Goal: Download file/media

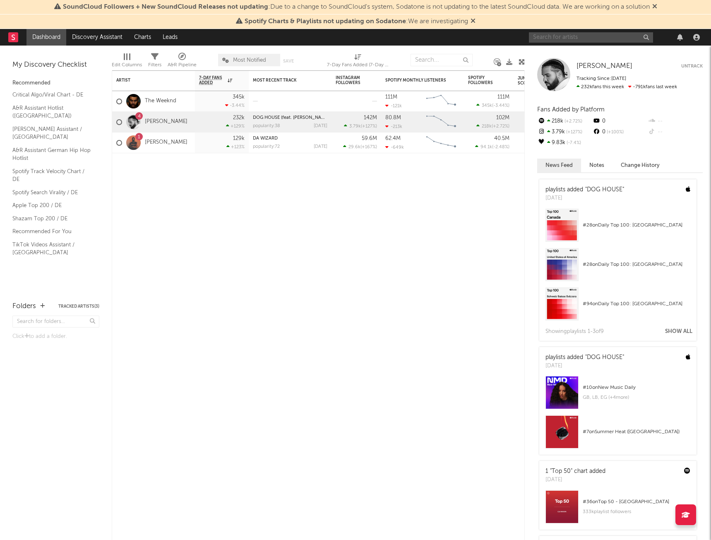
click at [584, 34] on input "text" at bounding box center [591, 37] width 124 height 10
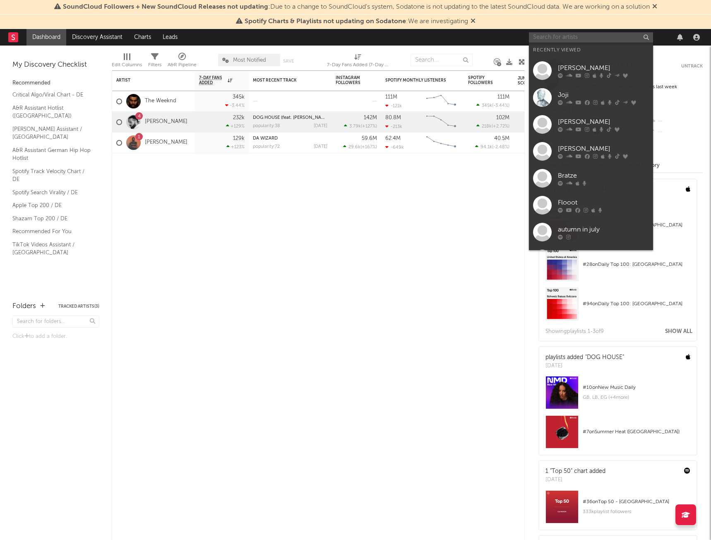
paste input "Noizy"
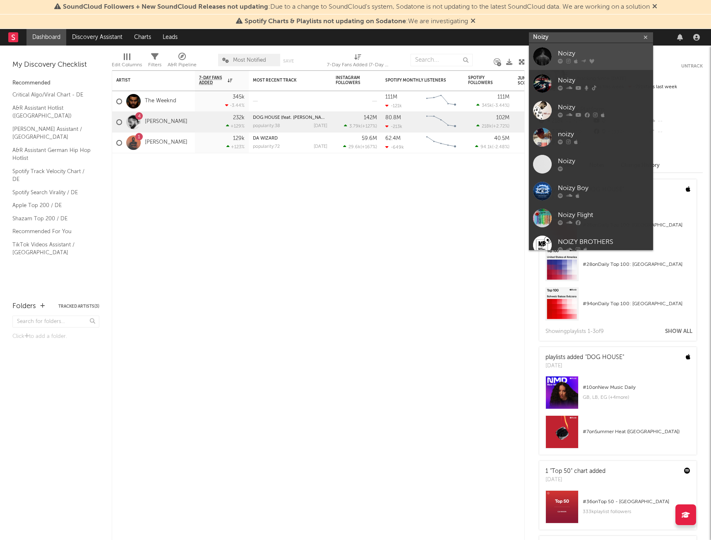
type input "Noizy"
click at [573, 57] on div "Noizy" at bounding box center [603, 54] width 91 height 10
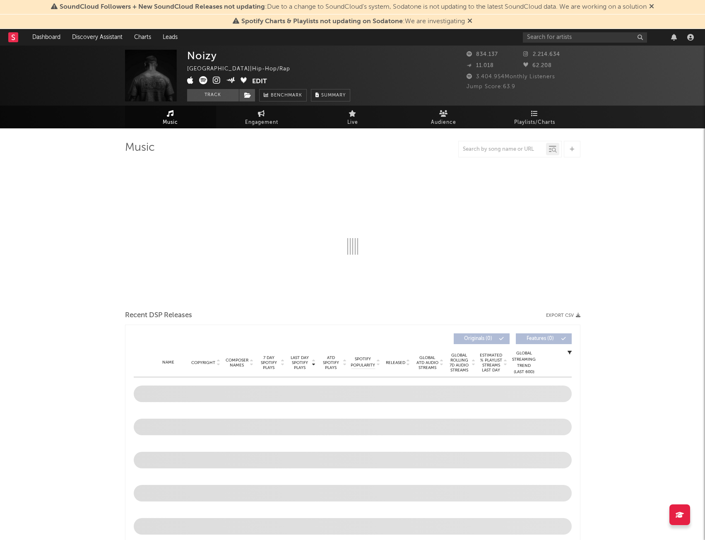
select select "6m"
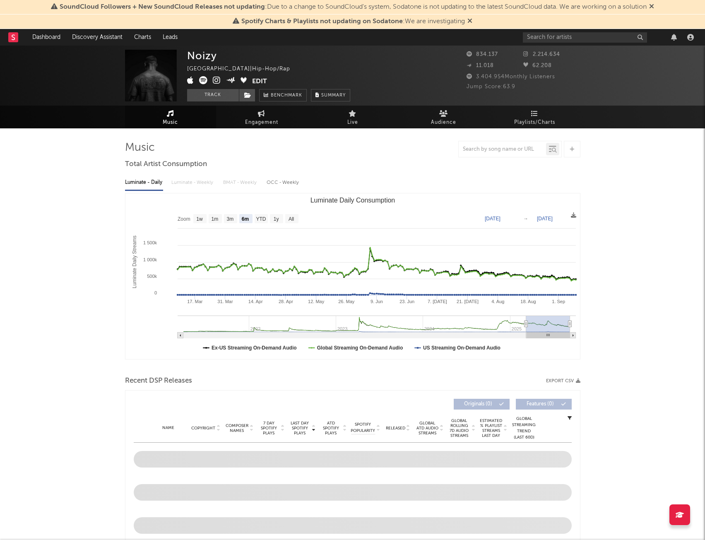
click at [500, 219] on text "[DATE]" at bounding box center [493, 219] width 16 height 6
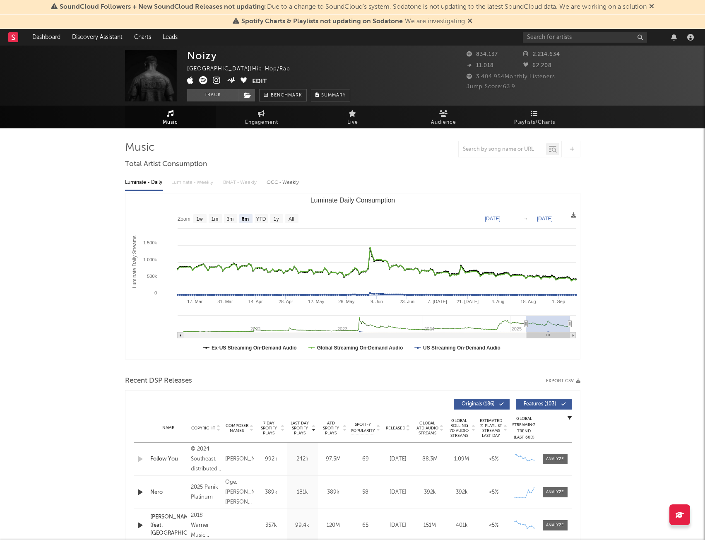
click at [497, 220] on text "[DATE]" at bounding box center [493, 219] width 16 height 6
click at [516, 221] on input "[DATE]" at bounding box center [498, 218] width 38 height 8
type input "[DATE]"
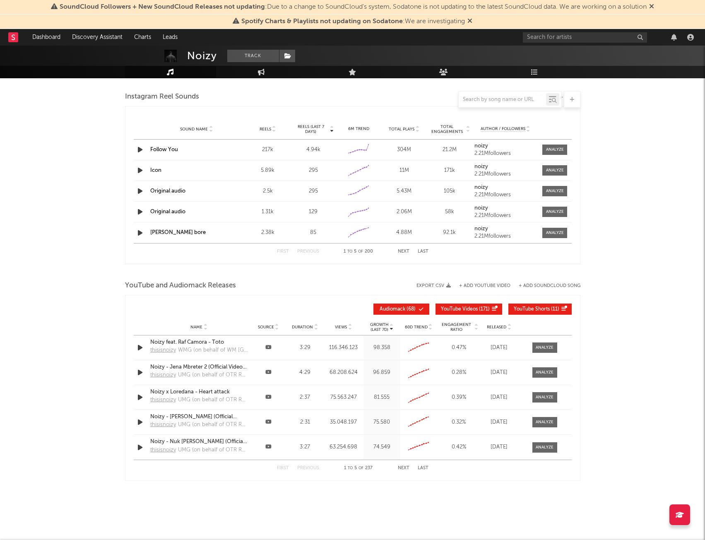
scroll to position [756, 0]
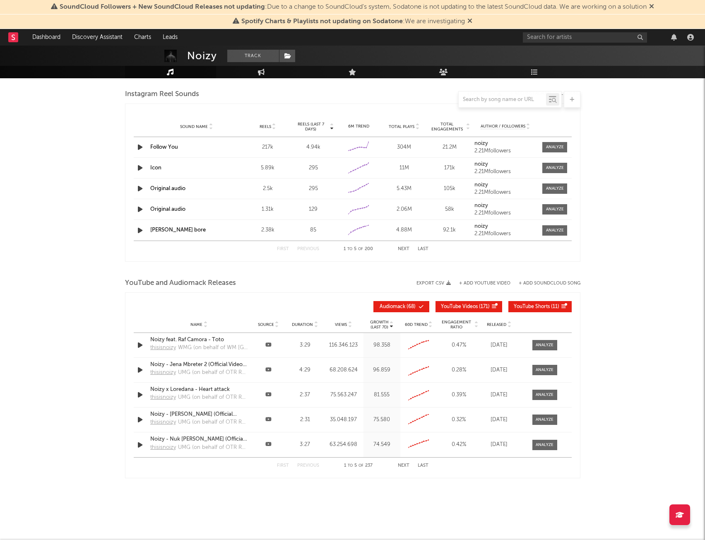
click at [408, 306] on span "Audiomack ( 68 )" at bounding box center [398, 306] width 38 height 5
click at [536, 307] on span "YouTube Shorts" at bounding box center [532, 306] width 36 height 5
click at [434, 284] on button "Export CSV" at bounding box center [433, 283] width 34 height 5
